Goal: Task Accomplishment & Management: Manage account settings

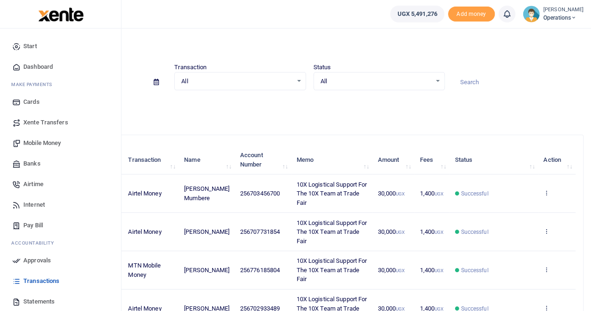
click at [44, 144] on span "Mobile Money" at bounding box center [41, 142] width 37 height 9
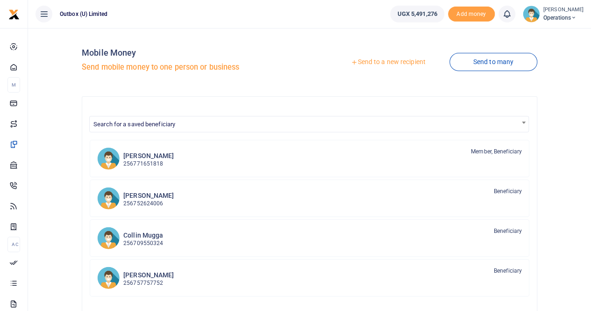
click at [391, 63] on link "Send to a new recipient" at bounding box center [388, 62] width 122 height 17
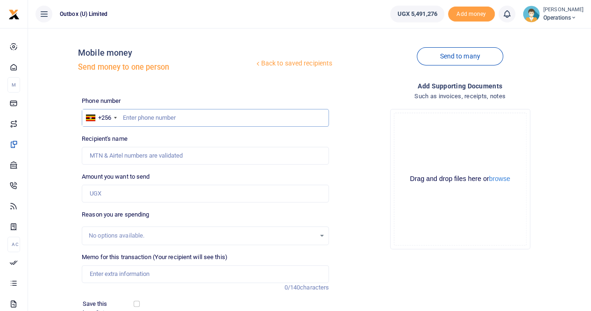
click at [136, 113] on input "text" at bounding box center [205, 118] width 247 height 18
paste input "789738039"
type input "789738039"
click at [109, 195] on input "Amount you want to send" at bounding box center [205, 194] width 247 height 18
type input "John Kizza Ssenyondo"
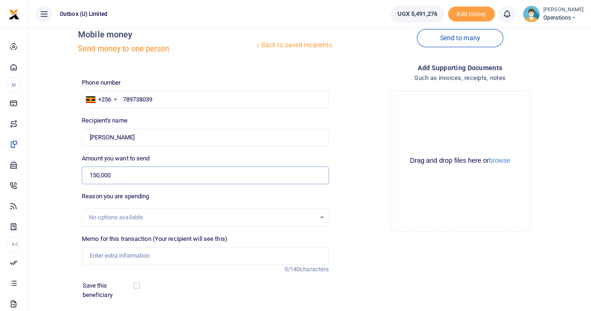
scroll to position [47, 0]
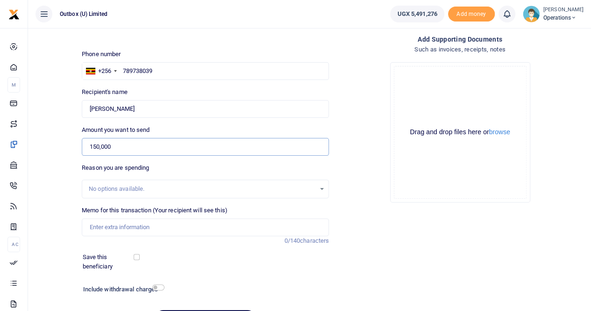
type input "150,000"
click at [97, 222] on input "Memo for this transaction (Your recipient will see this)" at bounding box center [205, 227] width 247 height 18
click at [99, 229] on input "Memo for this transaction (Your recipient will see this)" at bounding box center [205, 227] width 247 height 18
drag, startPoint x: 115, startPoint y: 226, endPoint x: 122, endPoint y: 228, distance: 7.8
click at [122, 228] on input "10X ESO DD IN THE EAST AND NORTH FOR THE" at bounding box center [205, 227] width 247 height 18
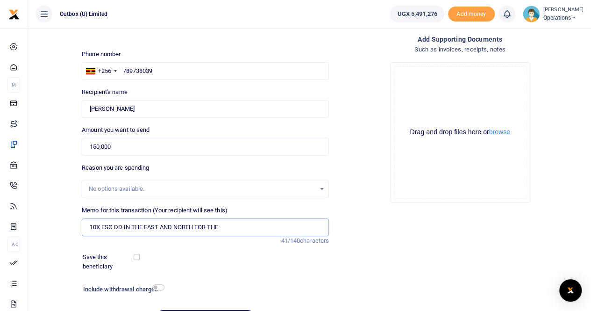
click at [230, 227] on input "10X ESO DD IN THE EAST AND NORTH FOR THE" at bounding box center [205, 227] width 247 height 18
click at [111, 227] on input "10X ESO DD IN THE EAST AND NORTH" at bounding box center [205, 227] width 247 height 18
click at [232, 226] on input "10X 2ND ESO CALL DD IN THE EAST AND NORTH" at bounding box center [205, 227] width 247 height 18
drag, startPoint x: 265, startPoint y: 228, endPoint x: 77, endPoint y: 231, distance: 187.4
click at [77, 231] on div "Back to saved recipients Mobile money Send money to one person Send to many Pho…" at bounding box center [310, 162] width 556 height 347
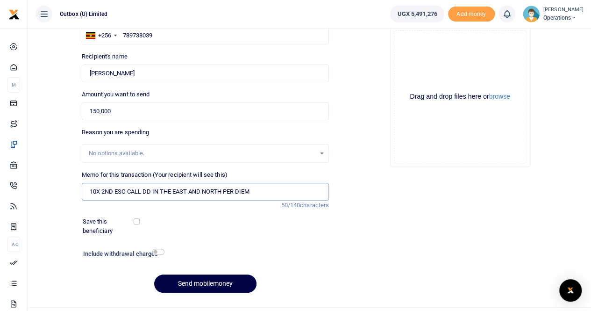
scroll to position [102, 0]
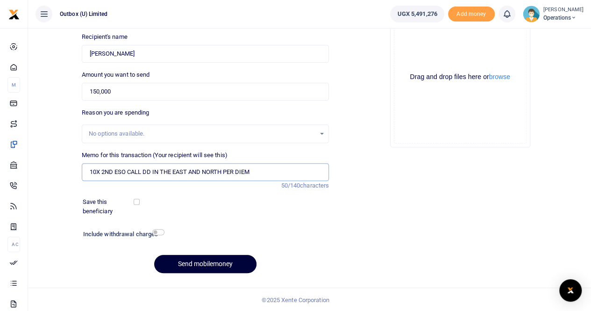
type input "10X 2ND ESO CALL DD IN THE EAST AND NORTH PER DIEM"
click at [196, 262] on button "Send mobilemoney" at bounding box center [205, 264] width 102 height 18
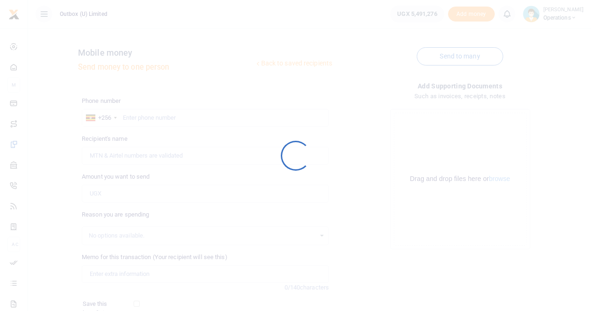
scroll to position [101, 0]
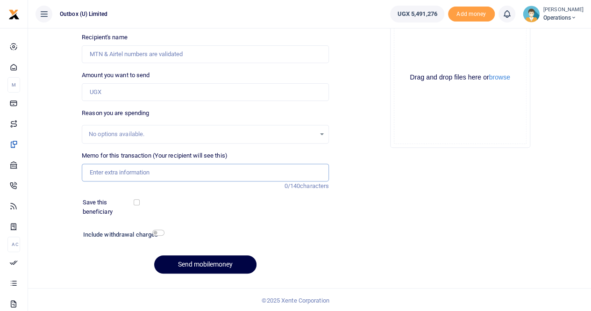
click at [127, 172] on input "Memo for this transaction (Your recipient will see this)" at bounding box center [205, 173] width 247 height 18
paste input "10X 2ND ESO CALL DD IN THE EAST AND NORTH PER DIEM"
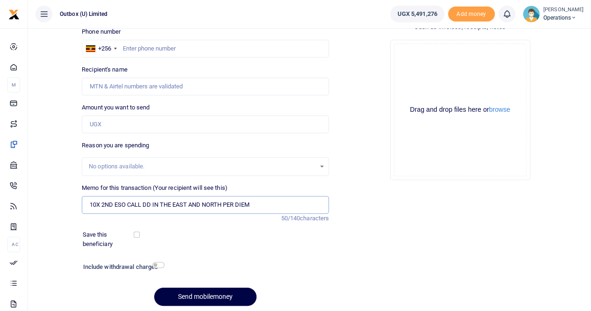
scroll to position [55, 0]
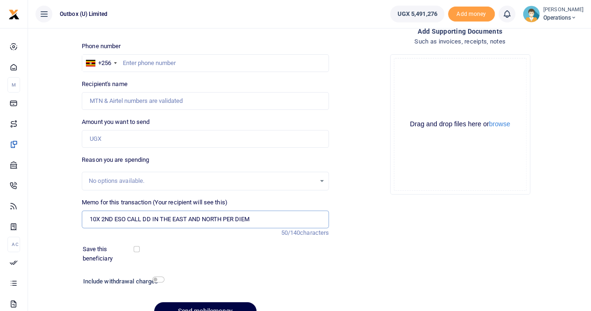
type input "10X 2ND ESO CALL DD IN THE EAST AND NORTH PER DIEM"
click at [107, 140] on input "Amount you want to send" at bounding box center [205, 139] width 247 height 18
type input "150,000"
click at [128, 64] on input "text" at bounding box center [205, 63] width 247 height 18
paste input "785758796"
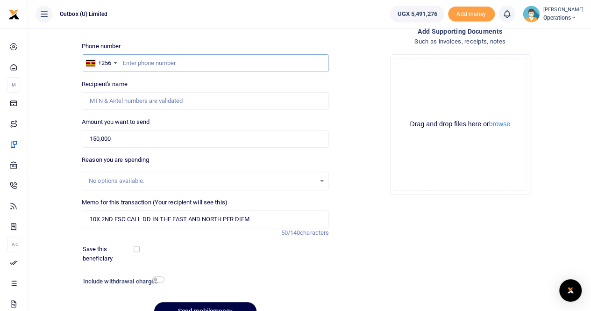
type input "785758796"
type input "[PERSON_NAME][DEMOGRAPHIC_DATA]"
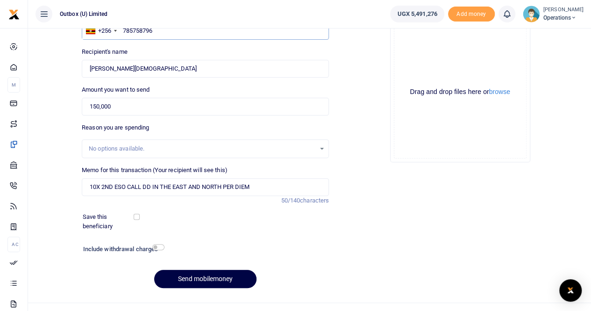
scroll to position [102, 0]
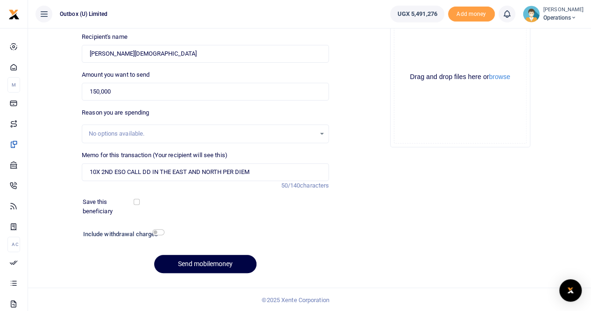
type input "785758796"
drag, startPoint x: 255, startPoint y: 172, endPoint x: 69, endPoint y: 172, distance: 186.5
click at [69, 172] on div "Back to saved recipients Mobile money Send money to one person Send to many Pho…" at bounding box center [310, 107] width 556 height 347
click at [198, 267] on button "Send mobilemoney" at bounding box center [205, 264] width 102 height 18
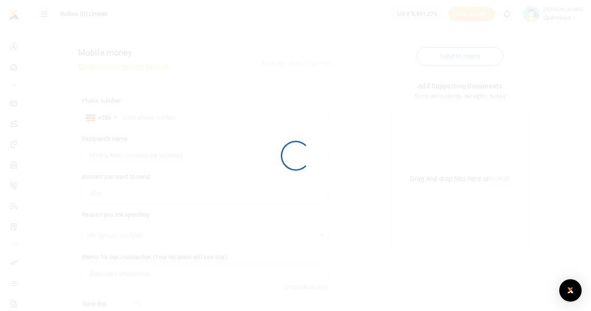
scroll to position [101, 0]
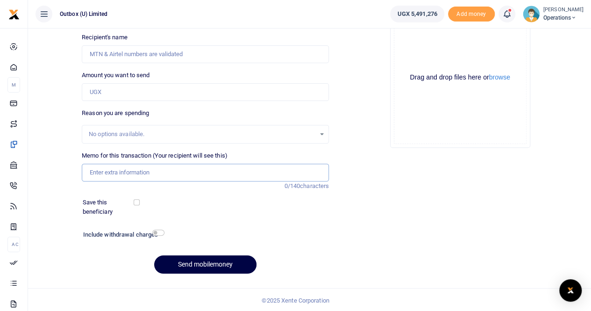
click at [170, 173] on input "Memo for this transaction (Your recipient will see this)" at bounding box center [205, 173] width 247 height 18
paste input "10X 2ND ESO CALL DD IN THE EAST AND NORTH PER DIEM"
type input "10X 2ND ESO CALL DD IN THE EAST AND NORTH PER DIEM"
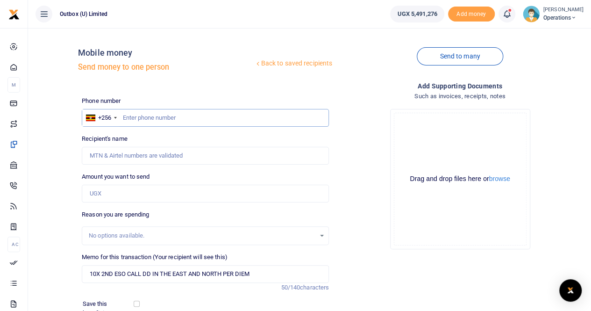
click at [144, 116] on input "text" at bounding box center [205, 118] width 247 height 18
paste input "704984636"
type input "704984636"
click at [107, 192] on input "Amount you want to send" at bounding box center [205, 194] width 247 height 18
type input "250,000"
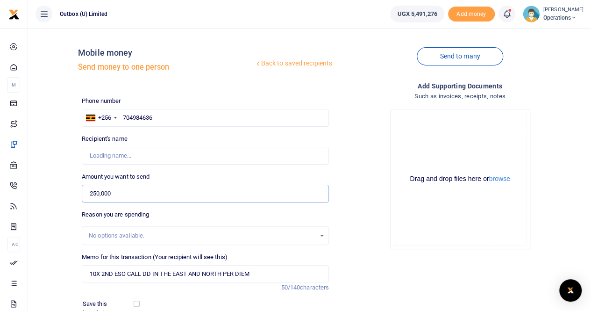
type input "Paul Mujabi"
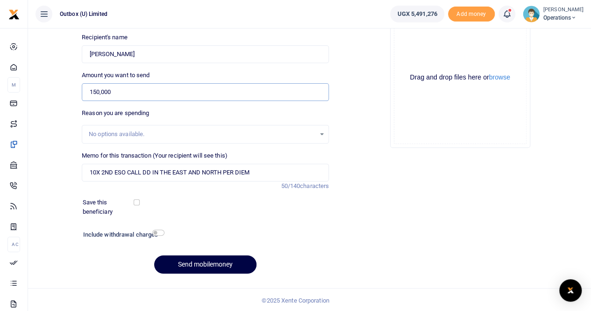
scroll to position [102, 0]
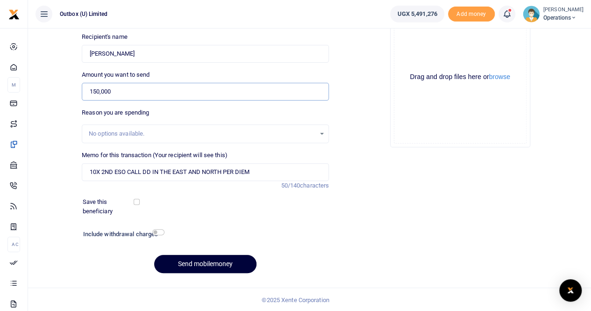
type input "150,000"
click at [193, 263] on button "Send mobilemoney" at bounding box center [205, 264] width 102 height 18
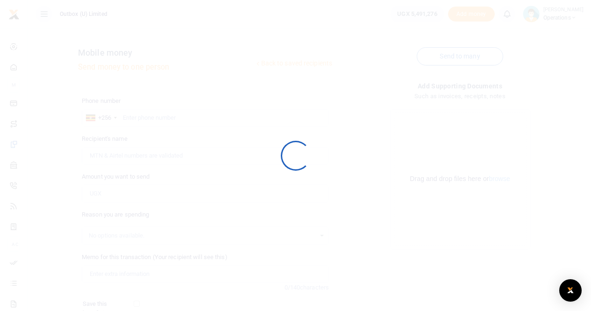
scroll to position [101, 0]
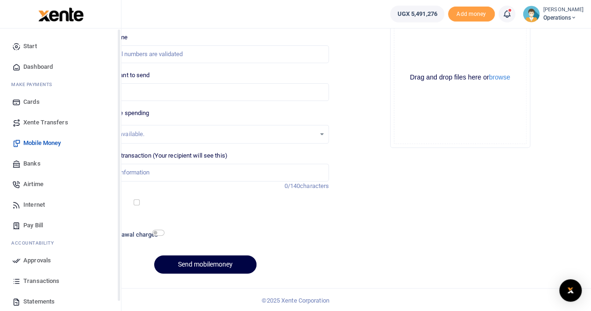
click at [36, 66] on span "Dashboard" at bounding box center [37, 66] width 29 height 9
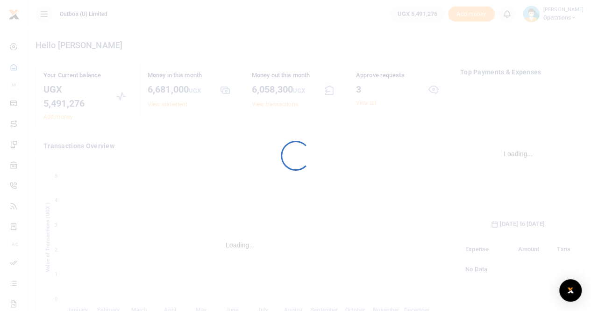
scroll to position [146, 108]
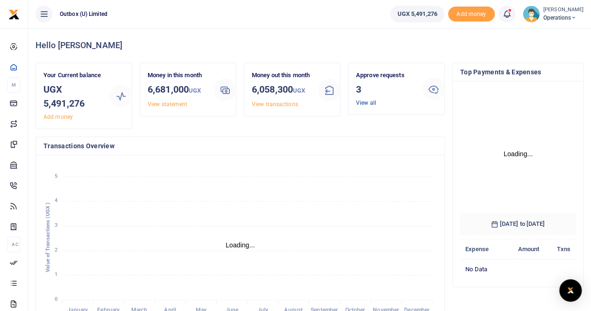
click at [366, 104] on link "View all" at bounding box center [366, 103] width 20 height 7
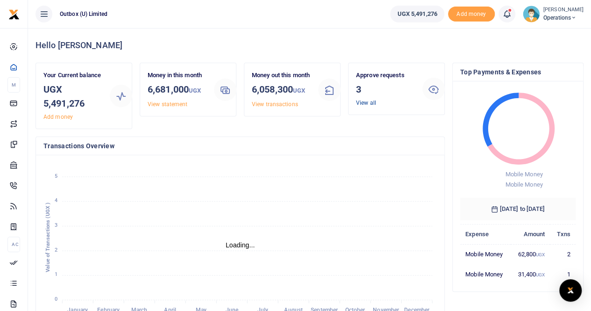
scroll to position [7, 7]
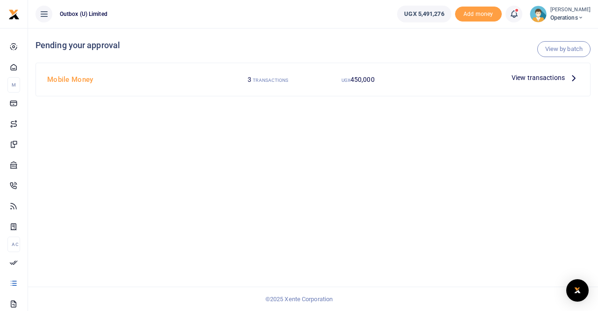
click at [546, 80] on span "View transactions" at bounding box center [538, 77] width 53 height 10
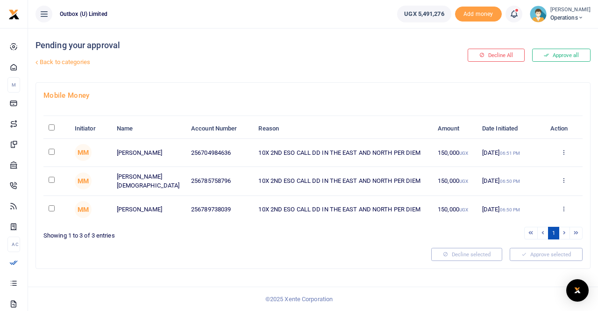
click at [55, 130] on th "\a \a : activate to sort column descending" at bounding box center [56, 129] width 26 height 20
click at [52, 129] on input "\a \a : activate to sort column descending" at bounding box center [52, 127] width 6 height 6
checkbox input "true"
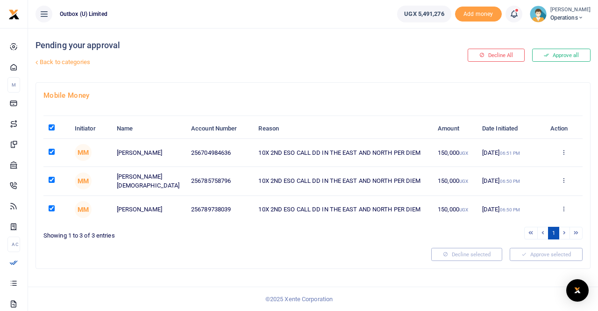
checkbox input "true"
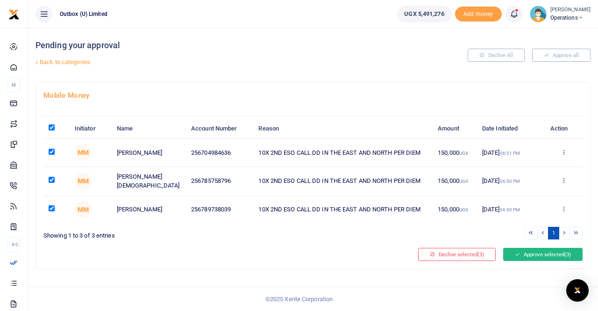
click at [544, 251] on button "Approve selected (3)" at bounding box center [542, 254] width 79 height 13
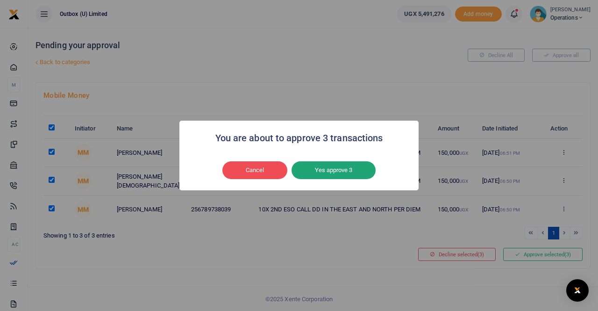
click at [318, 168] on button "Yes approve 3" at bounding box center [334, 170] width 84 height 18
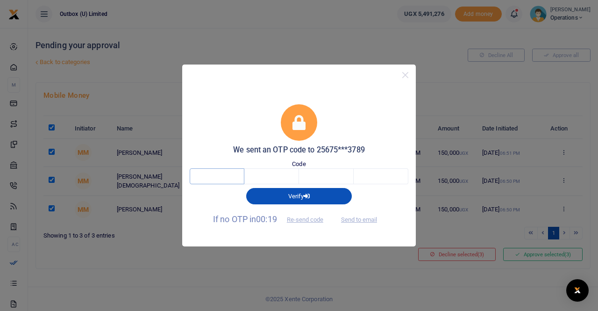
click at [222, 175] on input "text" at bounding box center [217, 176] width 55 height 16
type input "4"
type input "3"
type input "0"
type input "5"
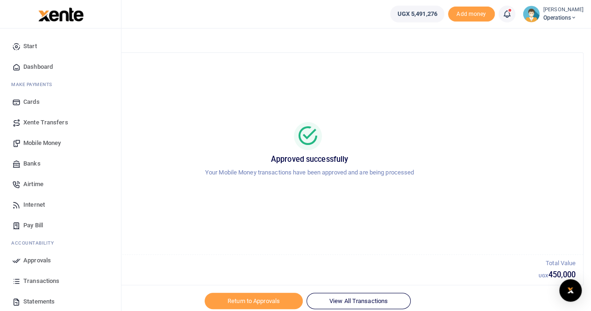
click at [34, 282] on span "Transactions" at bounding box center [41, 280] width 36 height 9
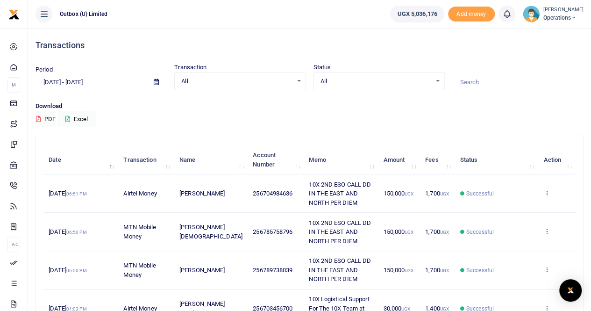
scroll to position [47, 0]
